Goal: Task Accomplishment & Management: Use online tool/utility

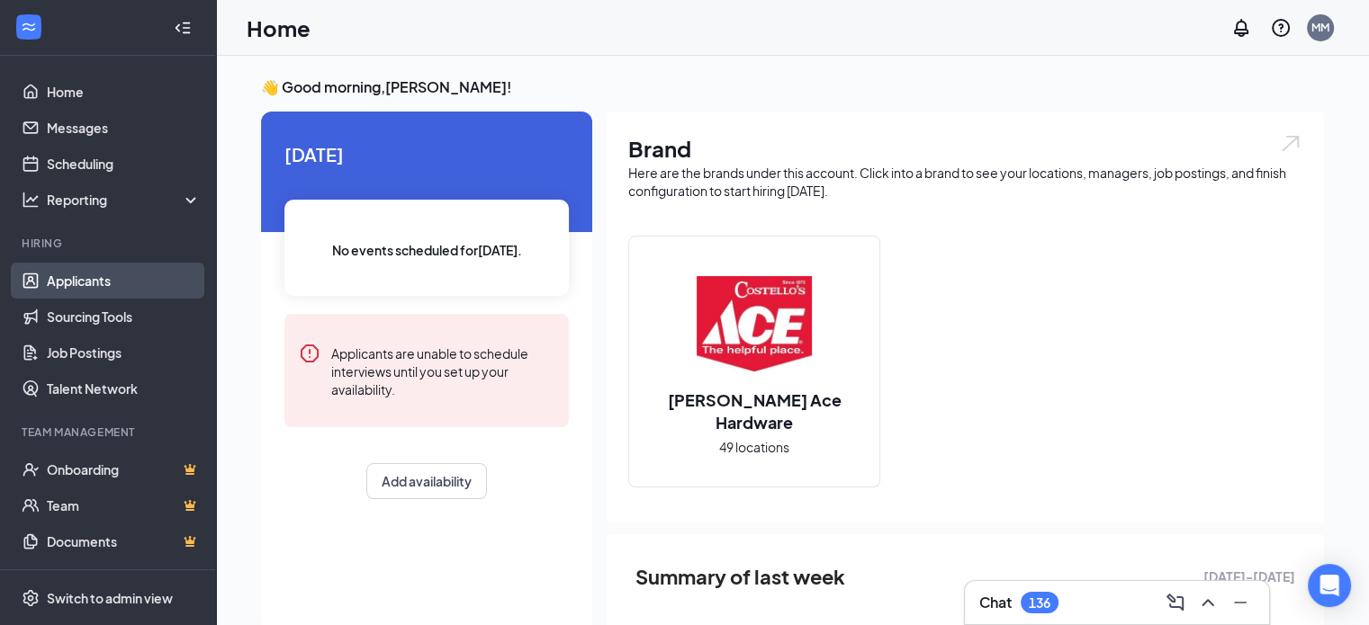
click at [120, 277] on link "Applicants" at bounding box center [124, 281] width 154 height 36
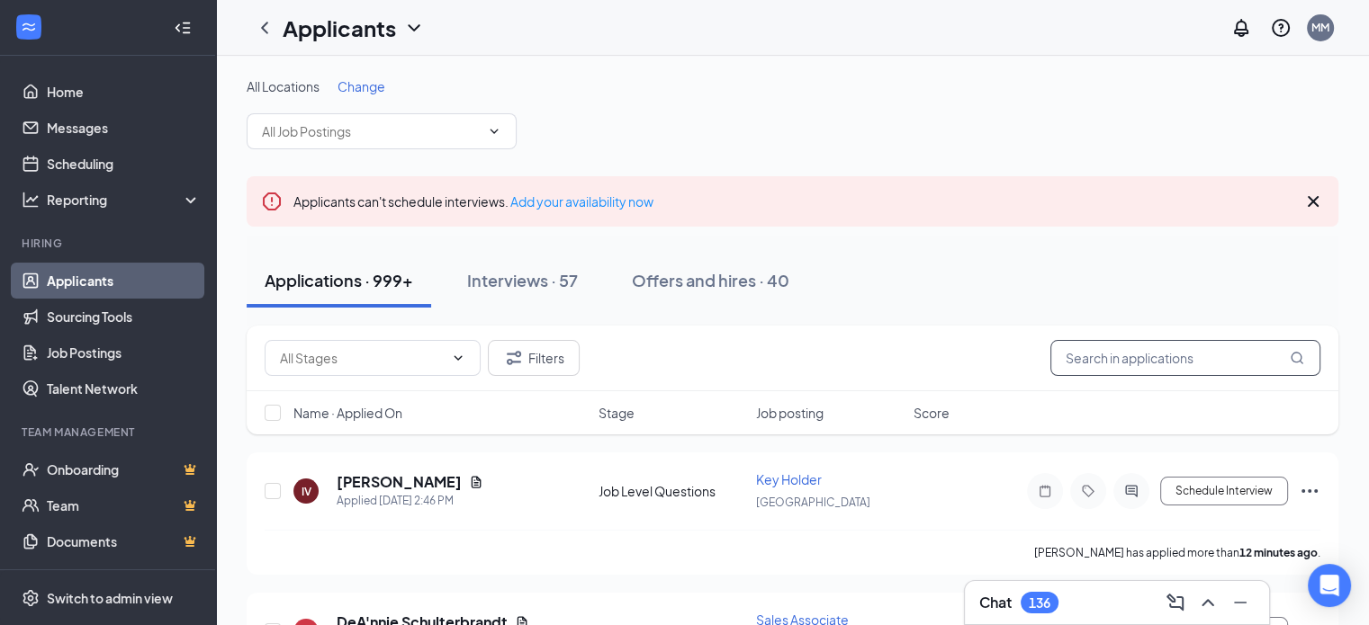
click at [1152, 348] on input "text" at bounding box center [1185, 358] width 270 height 36
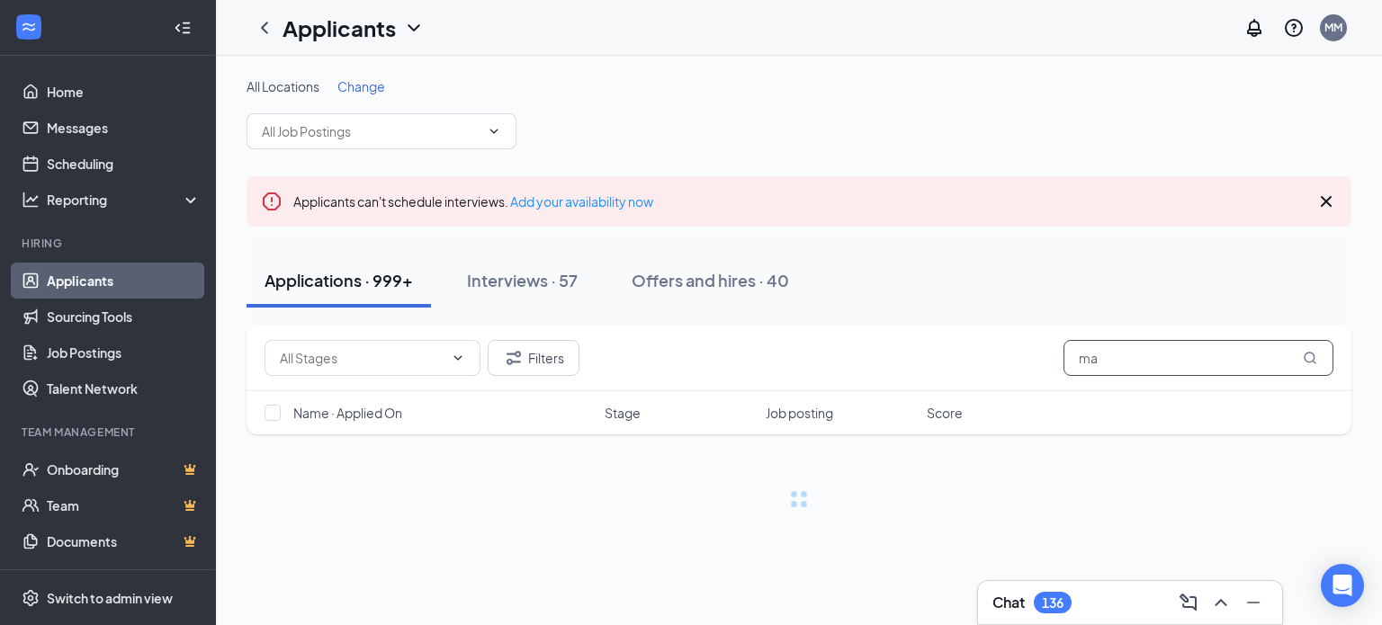
type input "m"
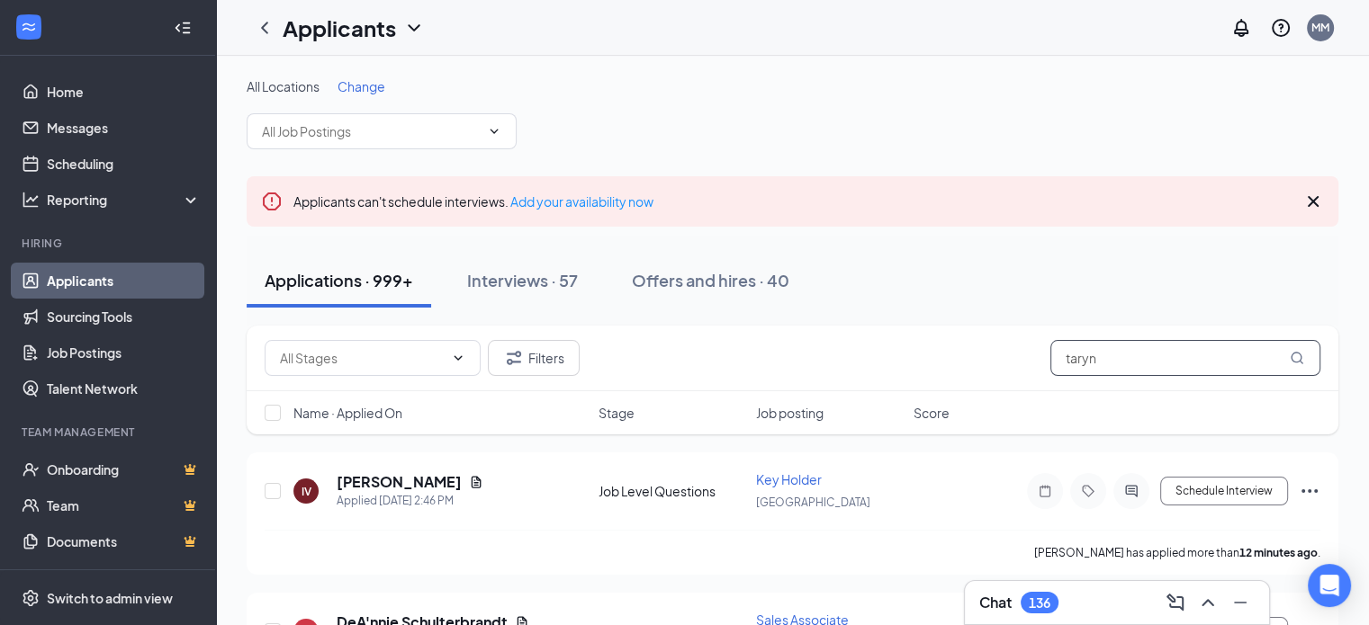
type input "taryn"
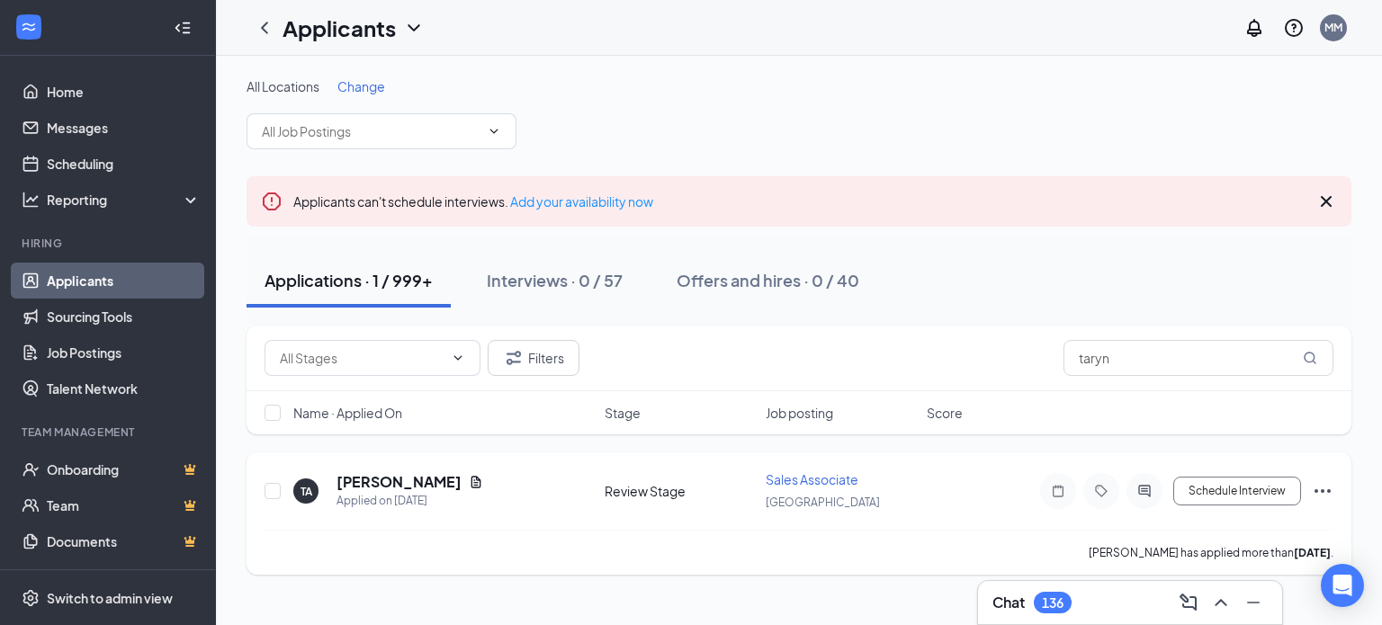
click at [1328, 493] on icon "Ellipses" at bounding box center [1323, 492] width 22 height 22
click at [469, 481] on icon "Document" at bounding box center [476, 482] width 14 height 14
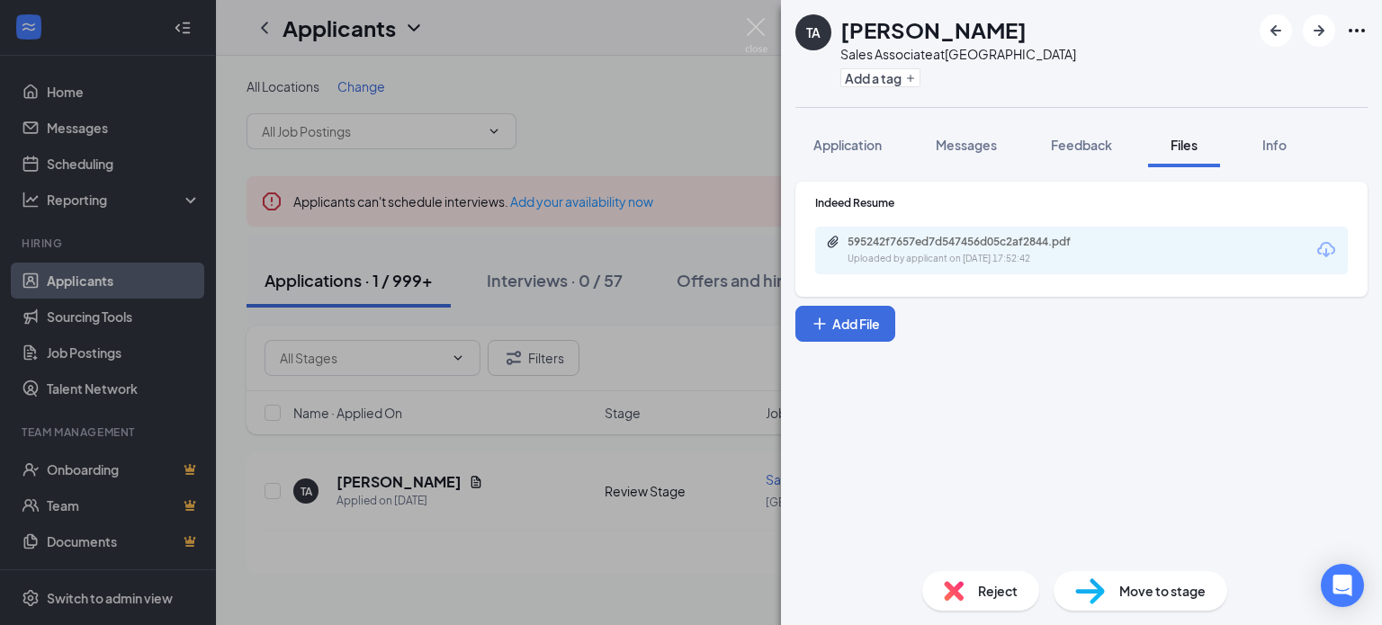
click at [1232, 248] on div "595242f7657ed7d547456d05c2af2844.pdf Uploaded by applicant on [DATE] 17:52:42" at bounding box center [1081, 251] width 533 height 48
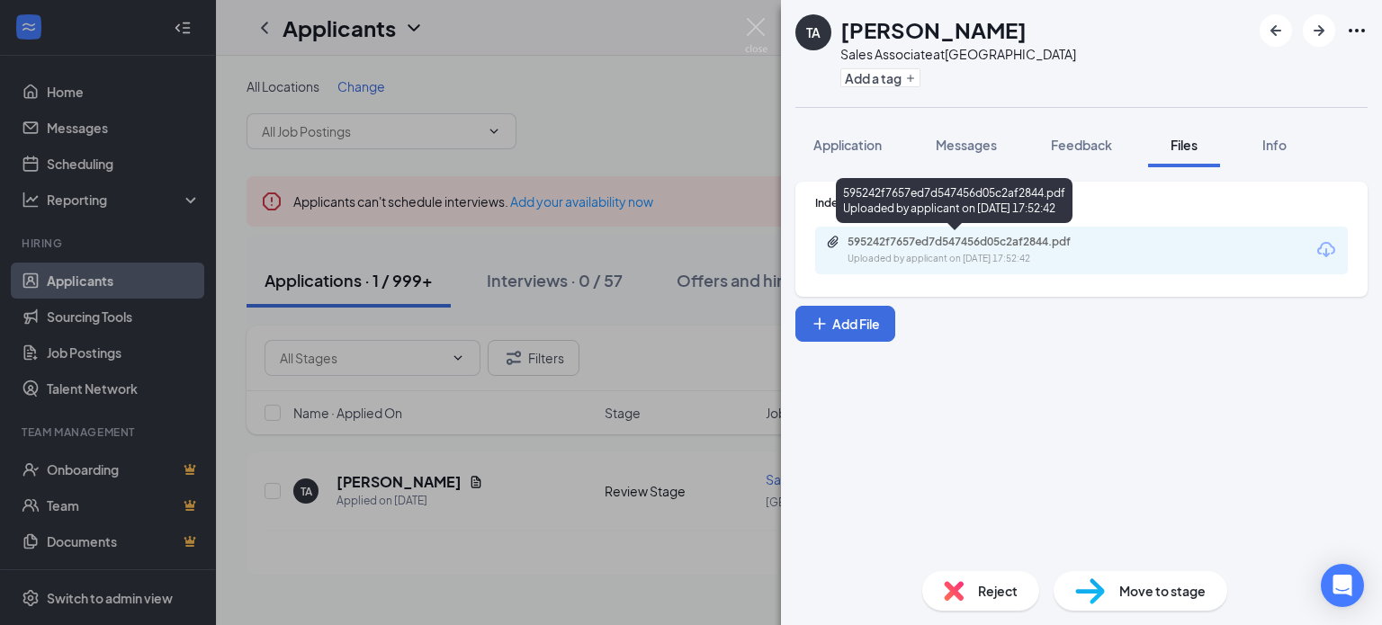
click at [988, 245] on div "595242f7657ed7d547456d05c2af2844.pdf" at bounding box center [974, 242] width 252 height 14
